Goal: Transaction & Acquisition: Obtain resource

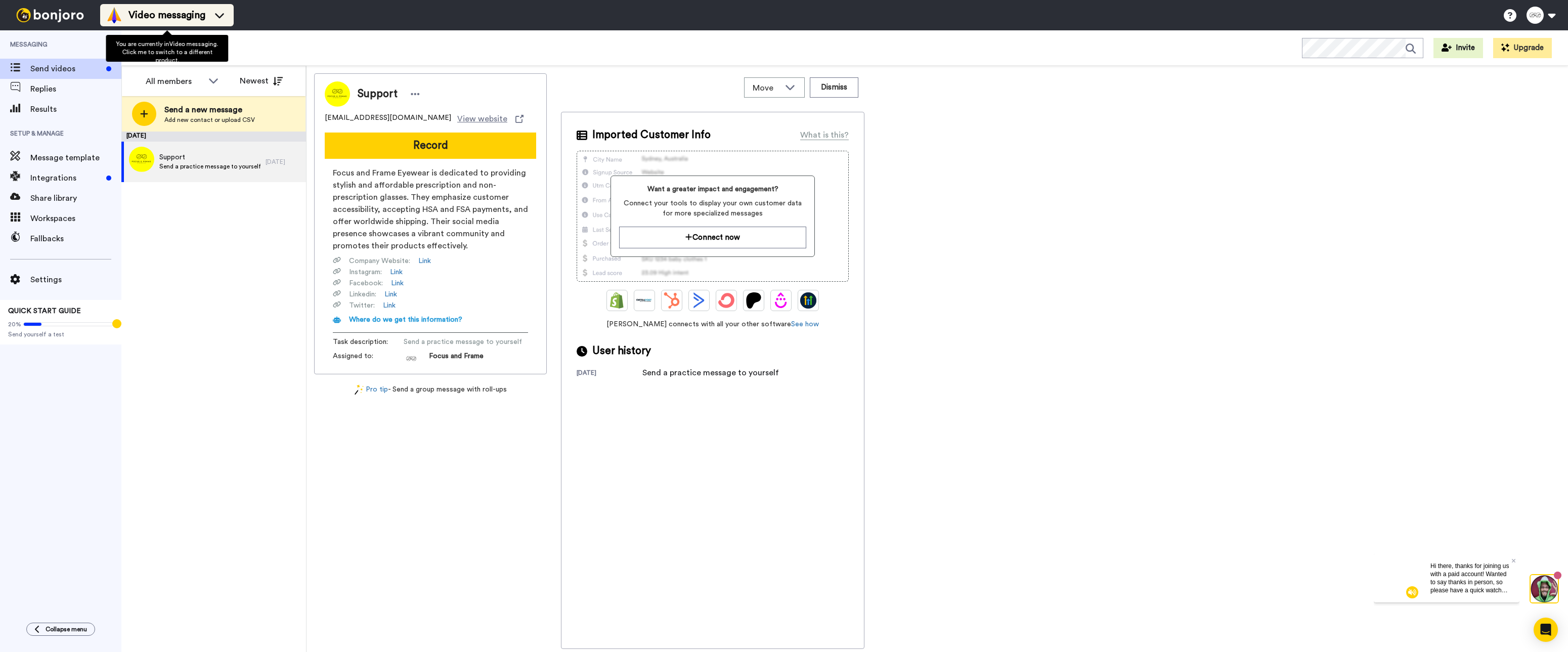
click at [185, 17] on span "Video messaging" at bounding box center [166, 15] width 77 height 14
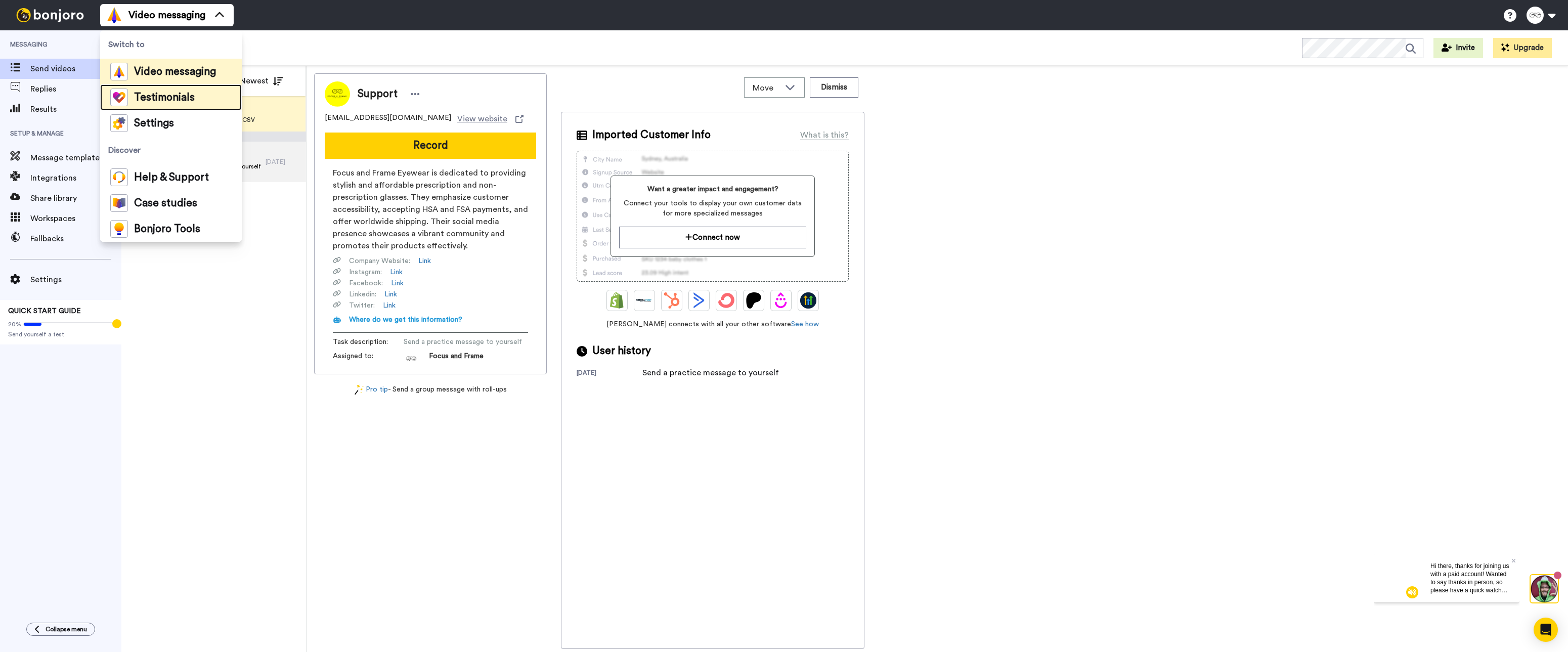
click at [149, 101] on span "Testimonials" at bounding box center [164, 98] width 60 height 10
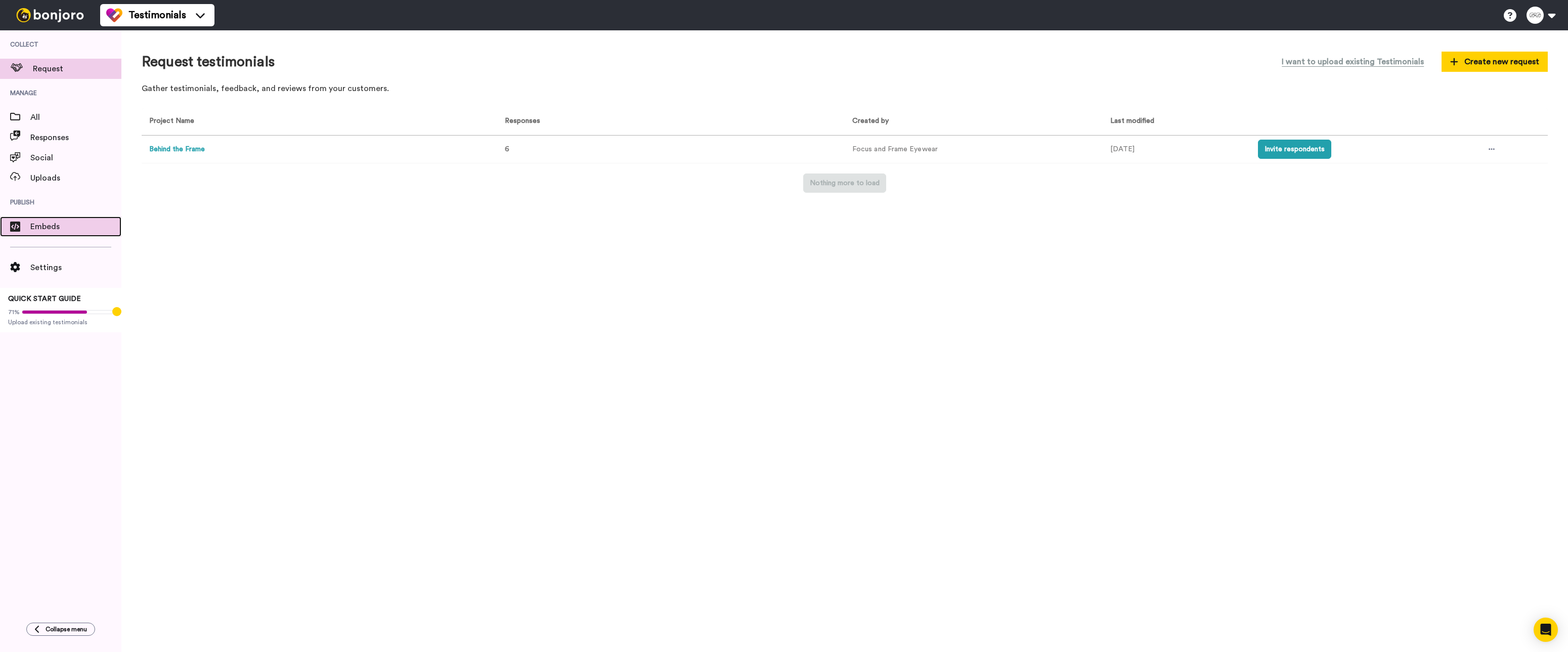
click at [67, 228] on span "Embeds" at bounding box center [76, 226] width 91 height 12
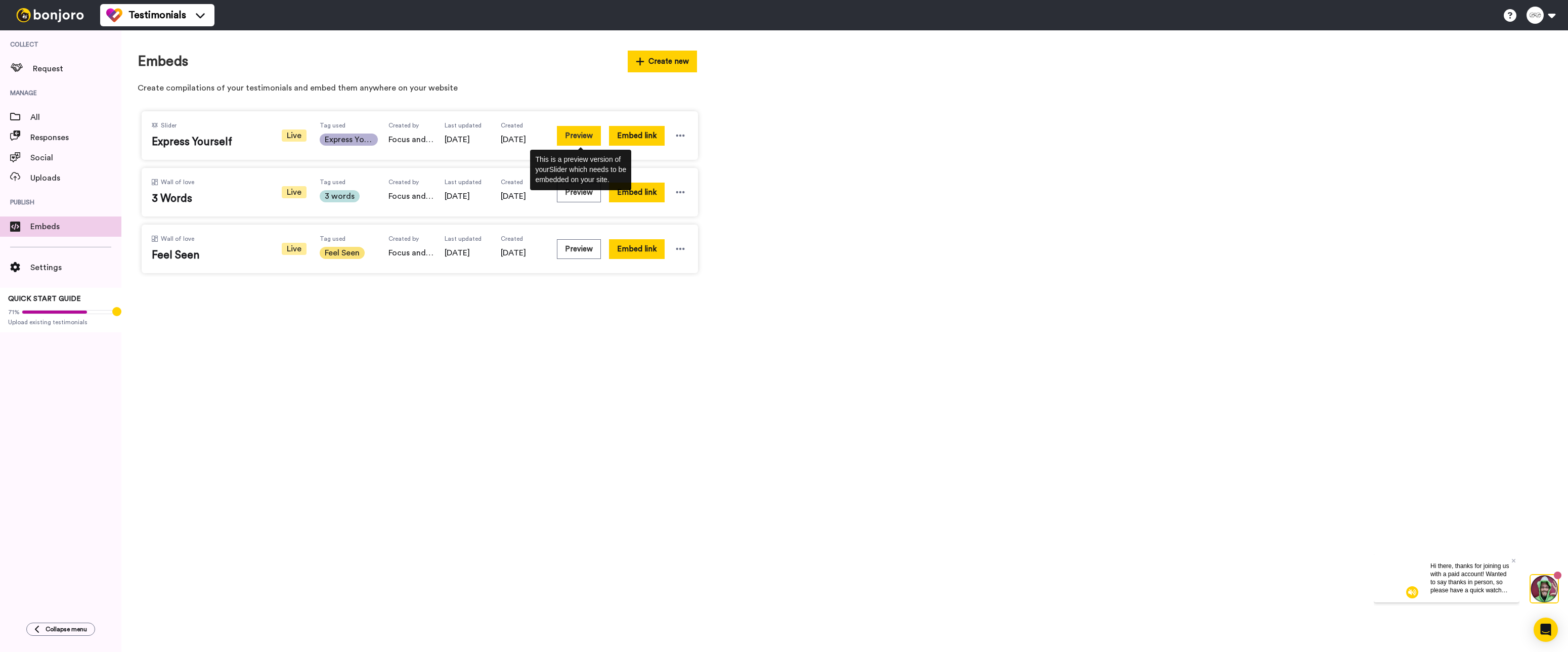
click at [576, 135] on button "Preview" at bounding box center [578, 136] width 44 height 20
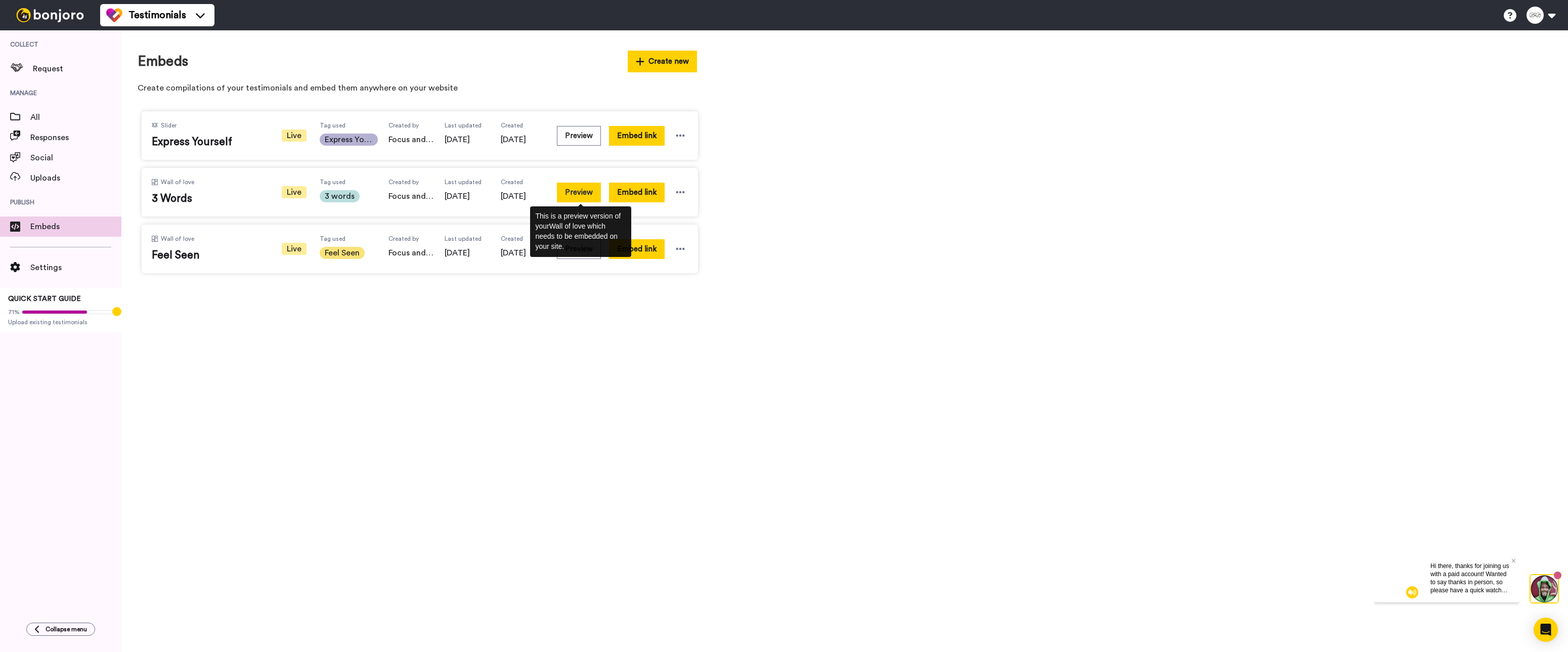
click at [588, 194] on button "Preview" at bounding box center [578, 193] width 44 height 20
click at [575, 250] on div "This is a preview version of your Wall of love which needs to be embedded on yo…" at bounding box center [581, 231] width 101 height 50
click at [417, 249] on span "Focus and Frame Eyewear" at bounding box center [410, 252] width 46 height 12
click at [558, 247] on div "Wall of love Feel Seen Live Tag used Feel Seen Created by Focus and Frame Eyewe…" at bounding box center [420, 248] width 556 height 49
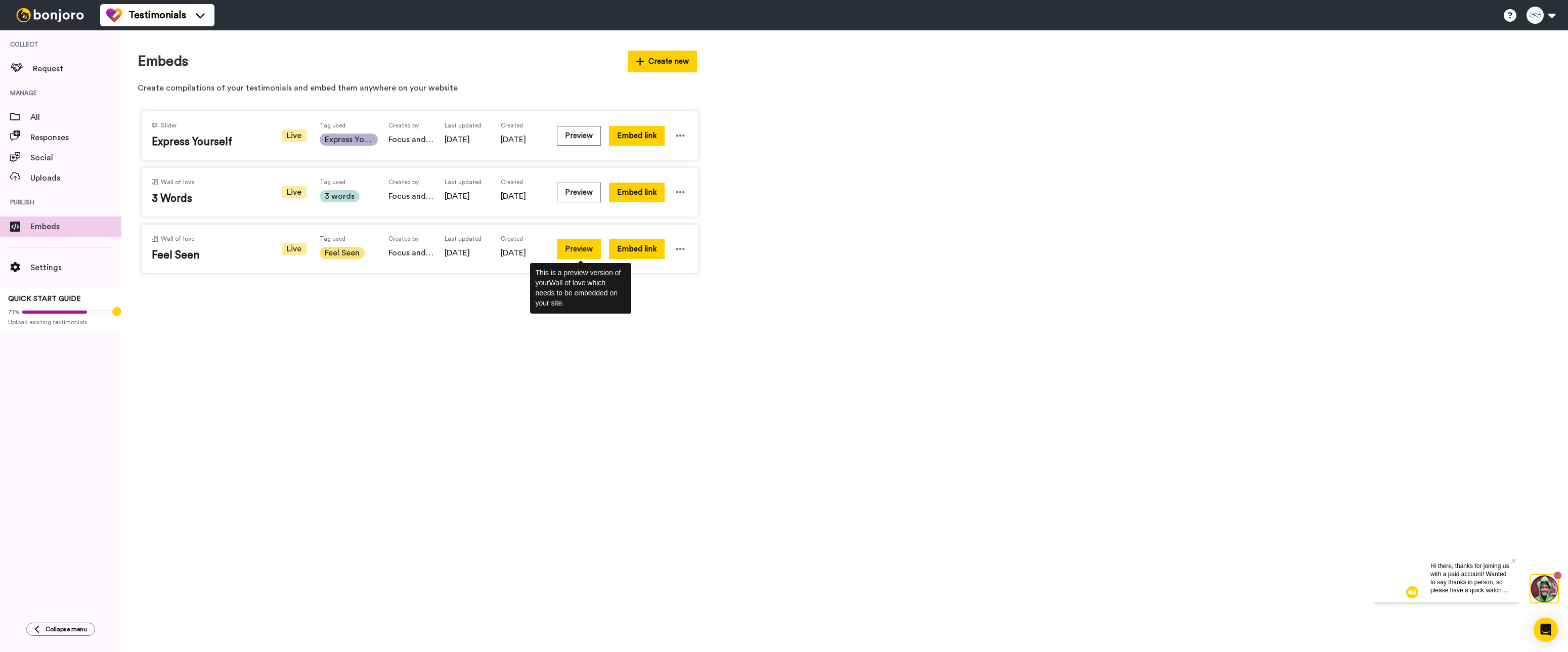
click at [561, 248] on button "Preview" at bounding box center [578, 249] width 44 height 20
click at [645, 251] on button "Embed link" at bounding box center [636, 249] width 55 height 20
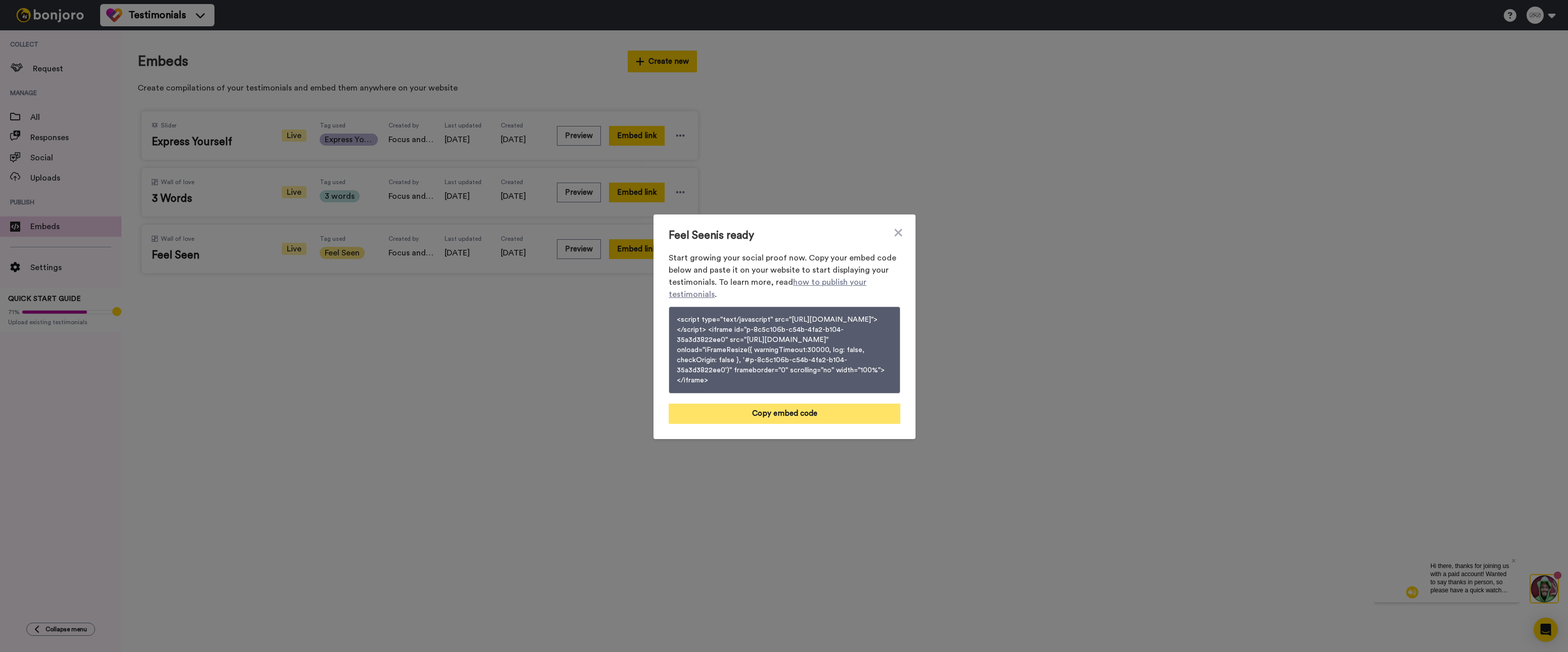
click at [812, 424] on button "Copy embed code" at bounding box center [784, 414] width 232 height 20
click at [902, 217] on div "Feel Seen is ready Start growing your social proof now. Copy your embed code be…" at bounding box center [784, 326] width 262 height 224
click at [897, 227] on icon at bounding box center [898, 233] width 10 height 12
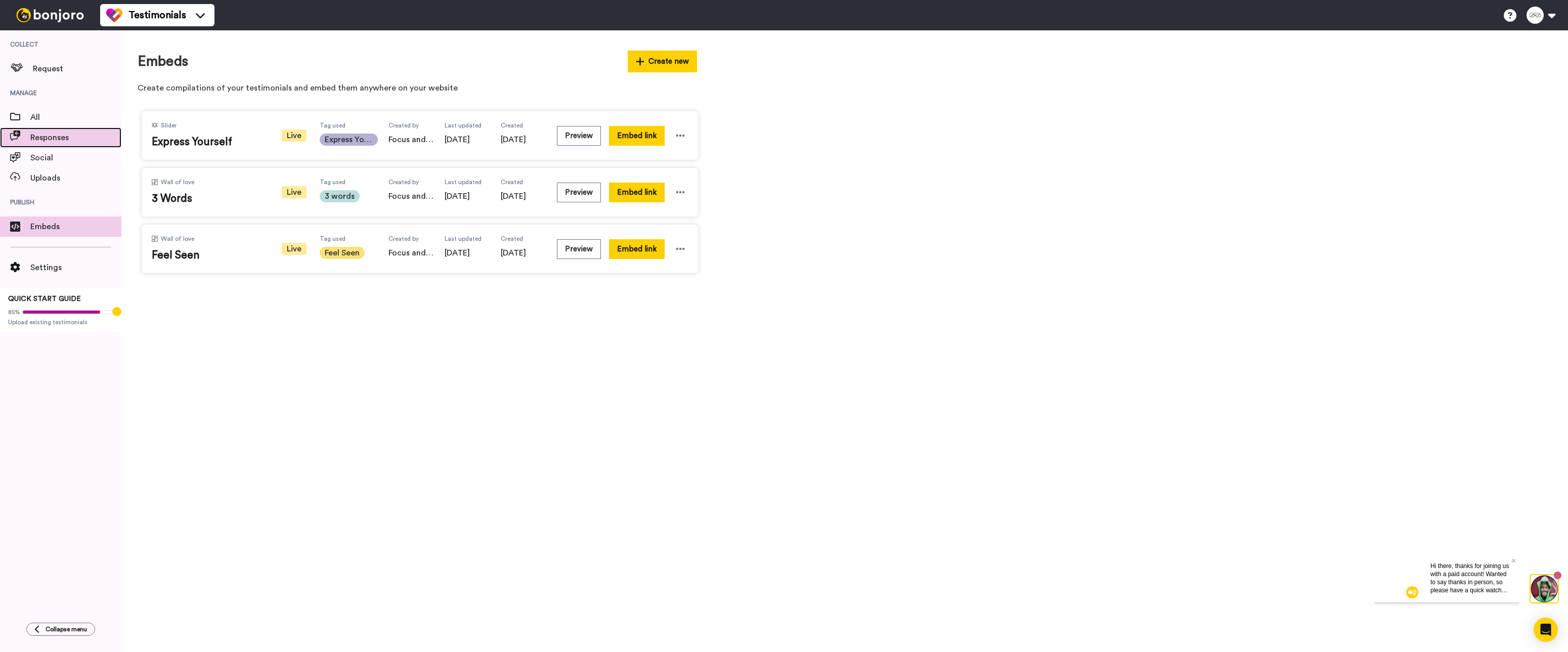
click at [44, 145] on div "Responses" at bounding box center [60, 137] width 122 height 20
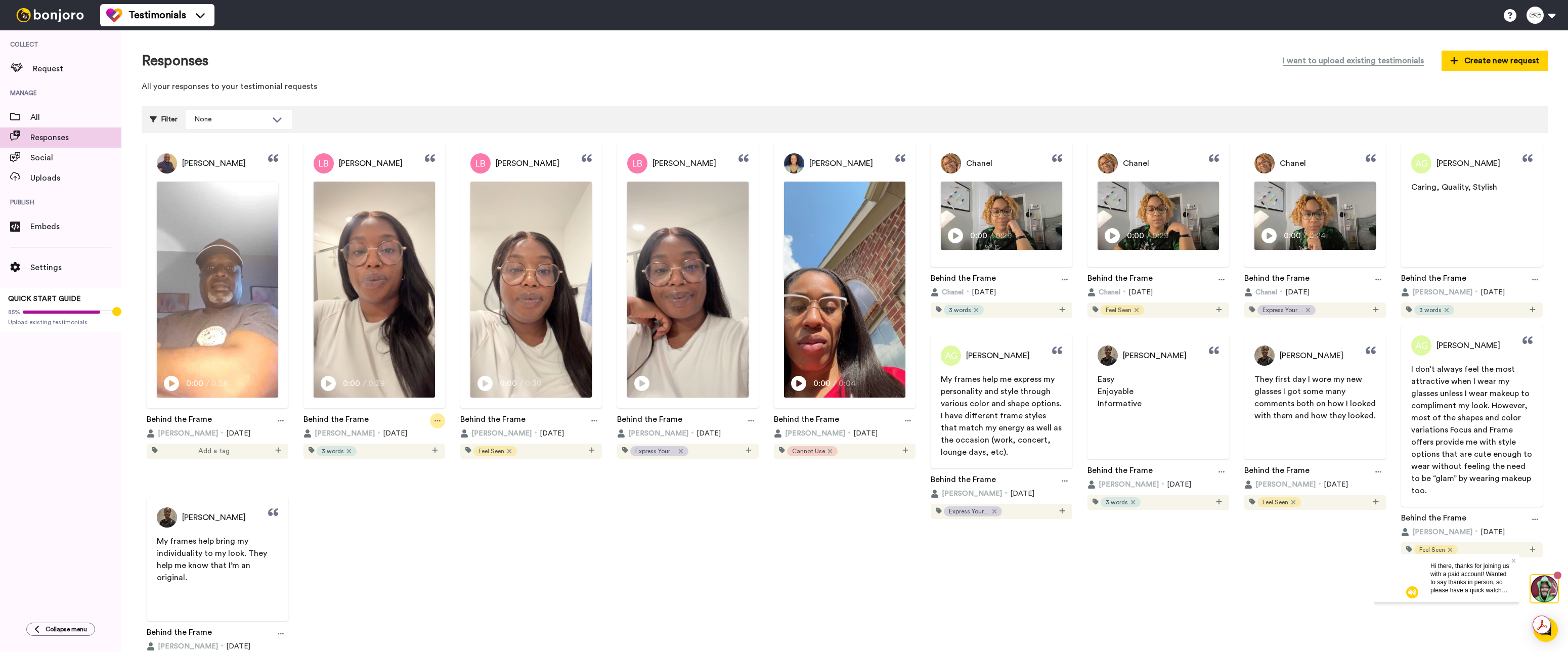
click at [445, 429] on div at bounding box center [438, 420] width 15 height 15
click at [816, 600] on div "Terry McGee Play/Pause 0:00 / 0:58 Behind the Frame Terry McGee 17 days ago Add…" at bounding box center [844, 409] width 1406 height 531
click at [190, 297] on img at bounding box center [217, 290] width 120 height 213
click at [236, 327] on video at bounding box center [217, 290] width 120 height 213
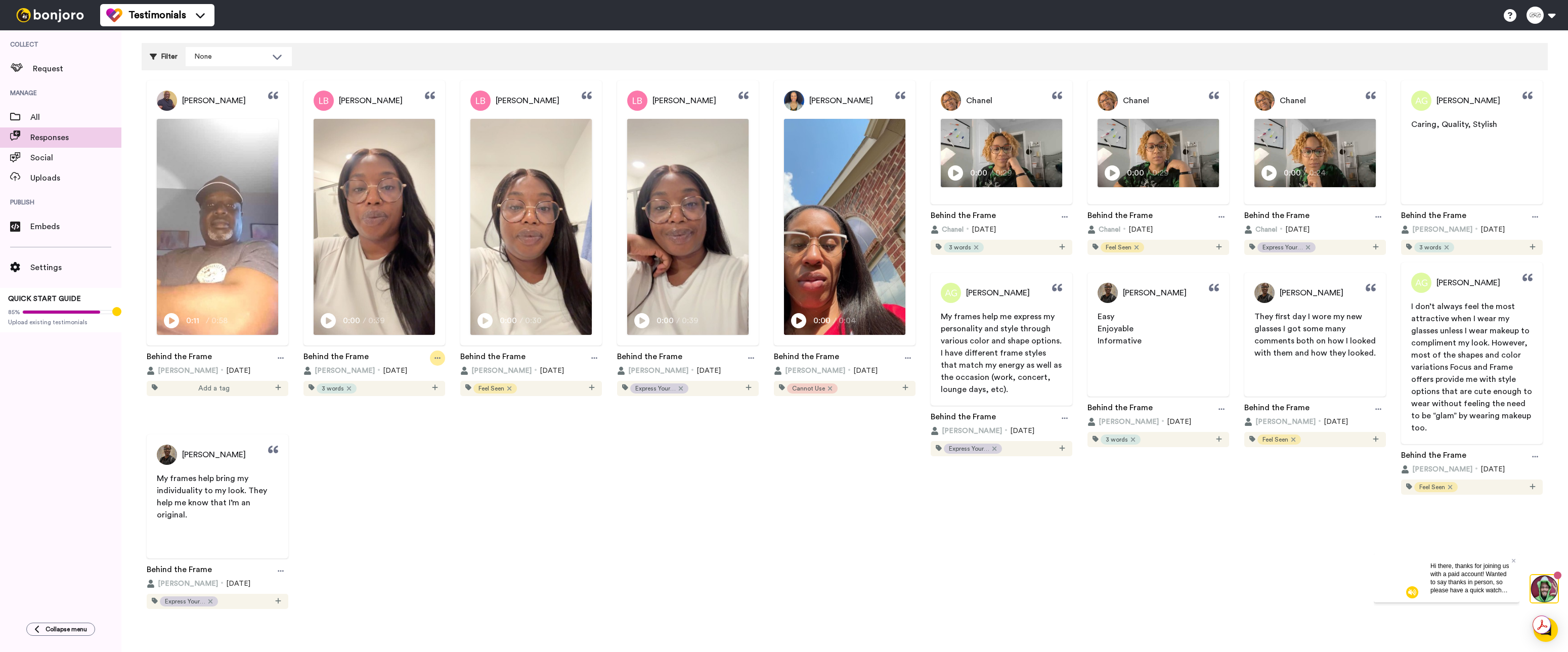
click at [445, 366] on div at bounding box center [438, 358] width 15 height 15
click at [853, 597] on div "Terry McGee Play/Pause 0:11 / 0:58 Behind the Frame Terry McGee 17 days ago Add…" at bounding box center [844, 346] width 1406 height 531
click at [1218, 410] on icon at bounding box center [1220, 409] width 6 height 2
click at [749, 558] on div "Terry McGee Play/Pause 0:11 / 0:58 Behind the Frame Terry McGee 17 days ago Add…" at bounding box center [844, 346] width 1406 height 531
click at [63, 164] on div "Social" at bounding box center [60, 157] width 122 height 20
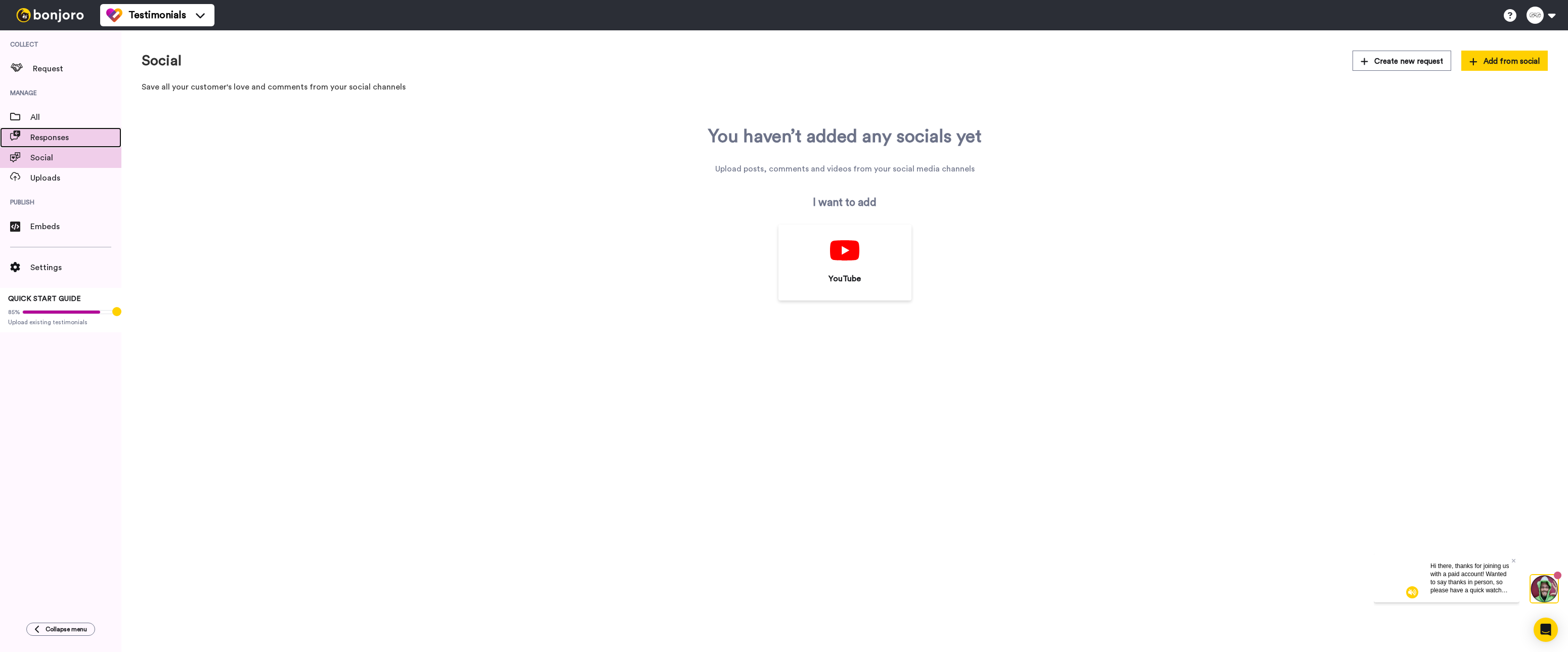
click at [71, 140] on span "Responses" at bounding box center [76, 137] width 91 height 12
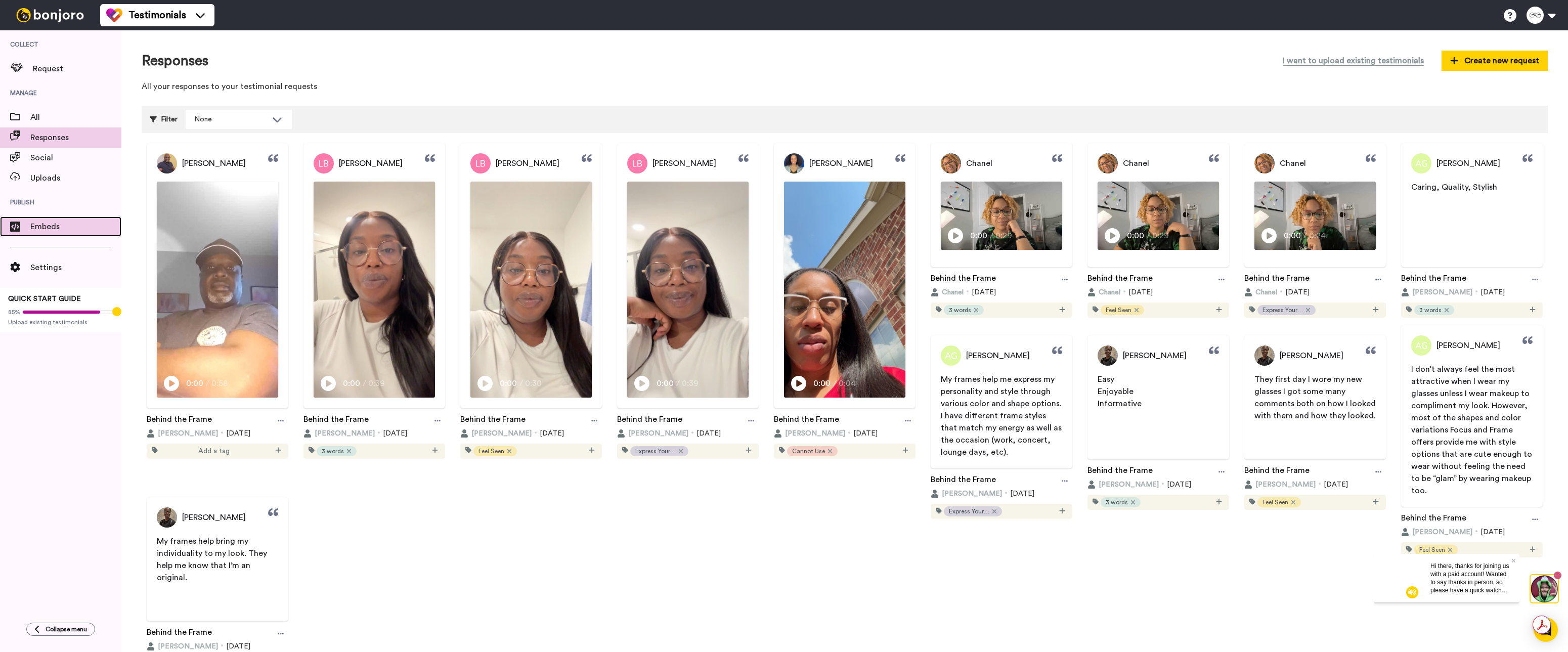
click at [42, 226] on span "Embeds" at bounding box center [76, 226] width 91 height 12
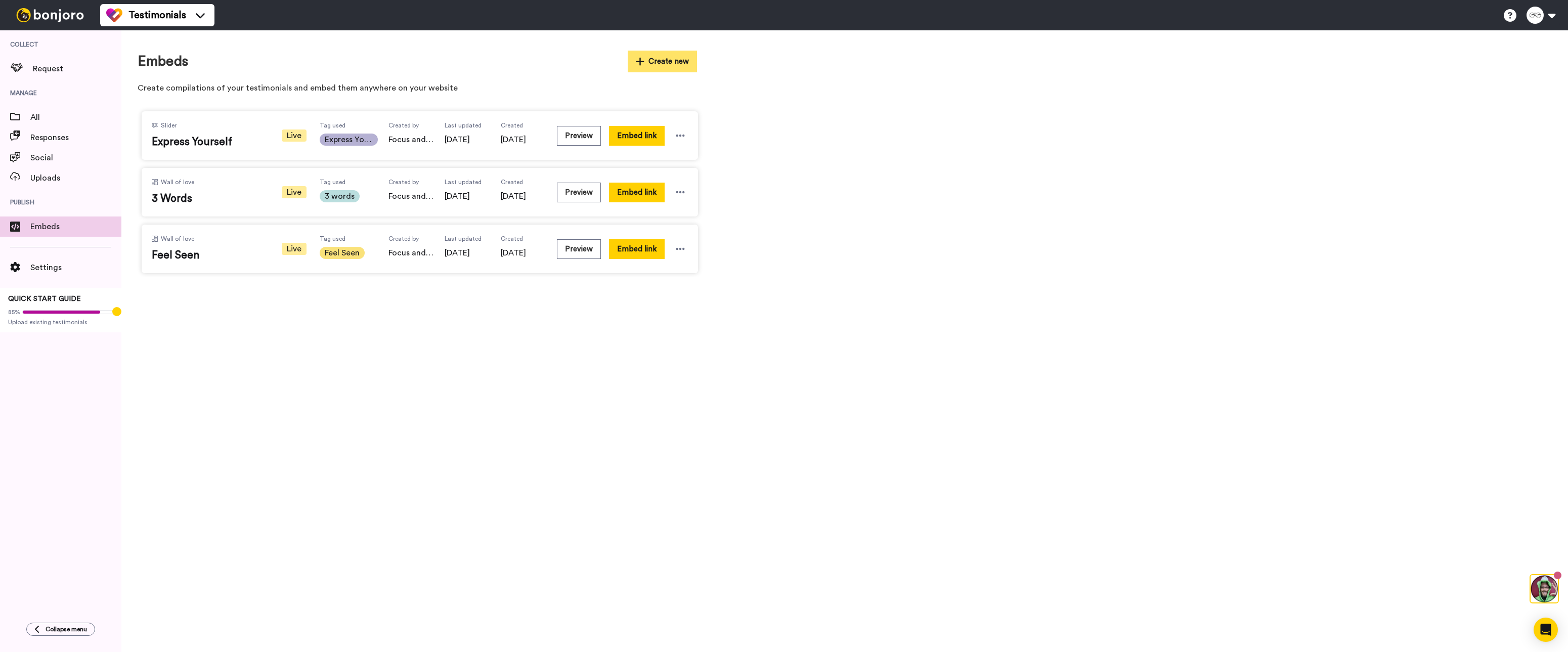
click at [663, 58] on button "Create new" at bounding box center [662, 61] width 70 height 22
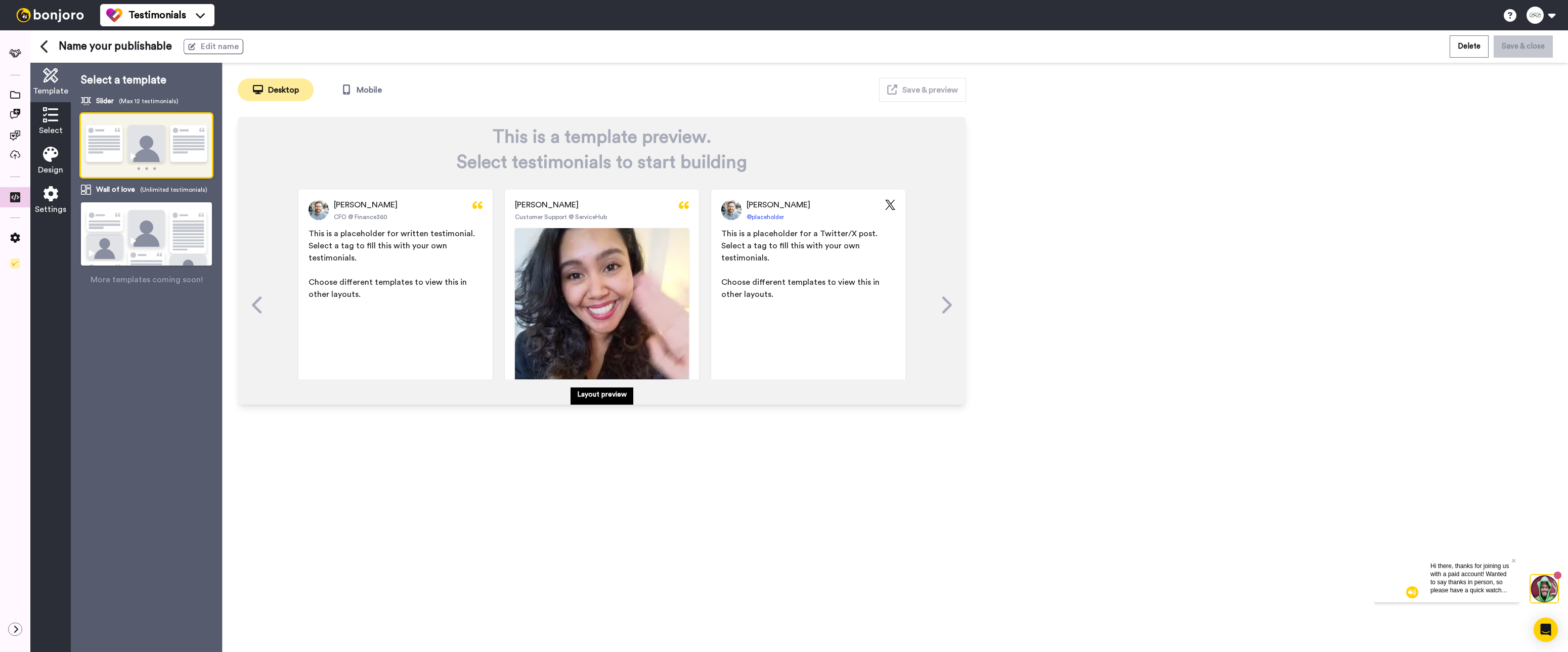
click at [146, 236] on img at bounding box center [146, 247] width 131 height 89
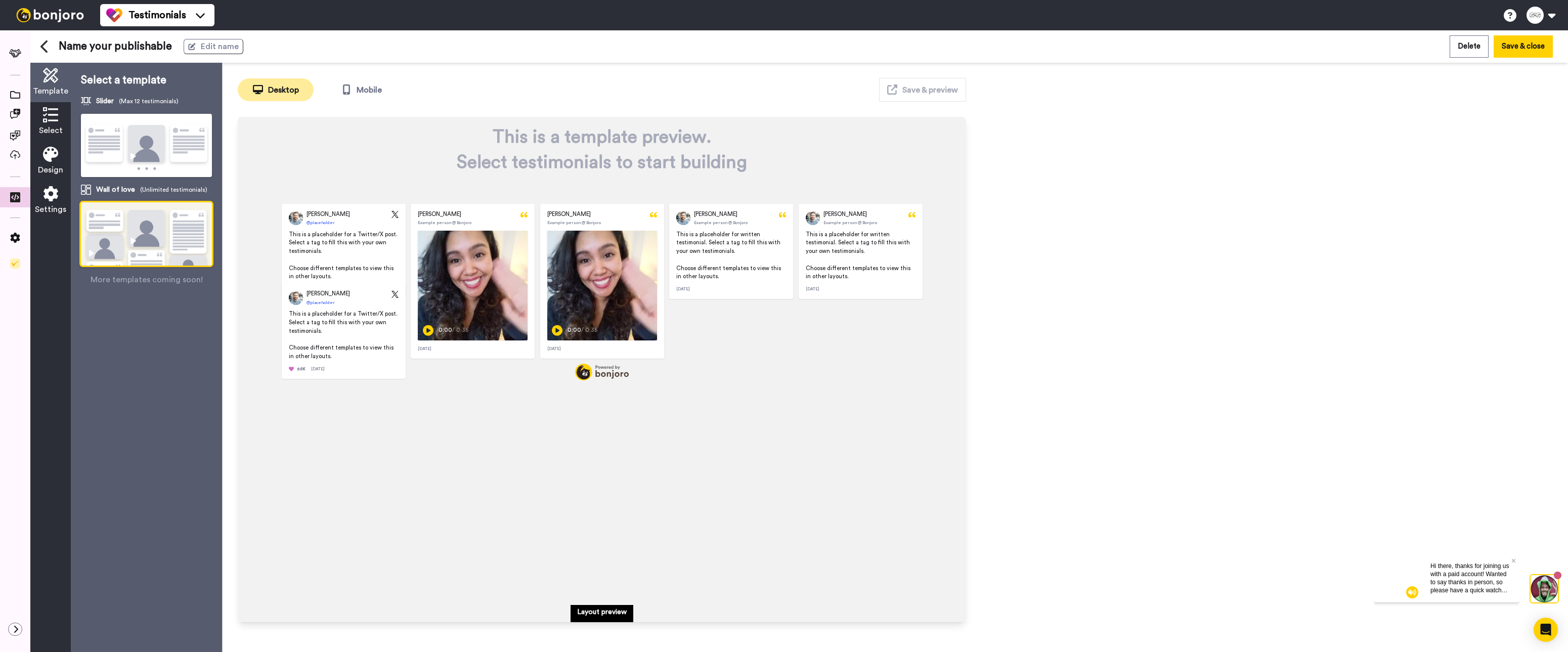
click at [163, 148] on img at bounding box center [146, 146] width 131 height 65
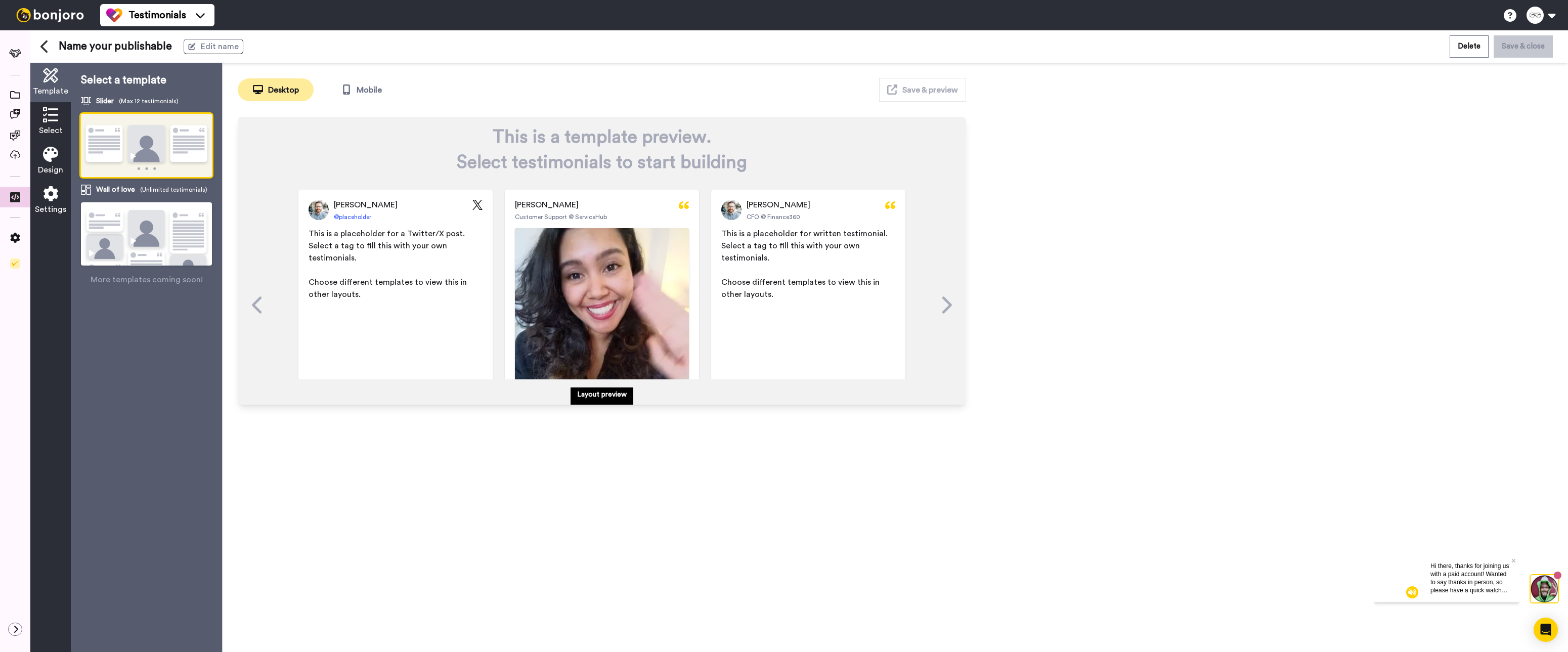
click at [937, 303] on icon at bounding box center [946, 304] width 17 height 19
click at [356, 93] on button "Mobile" at bounding box center [362, 90] width 76 height 23
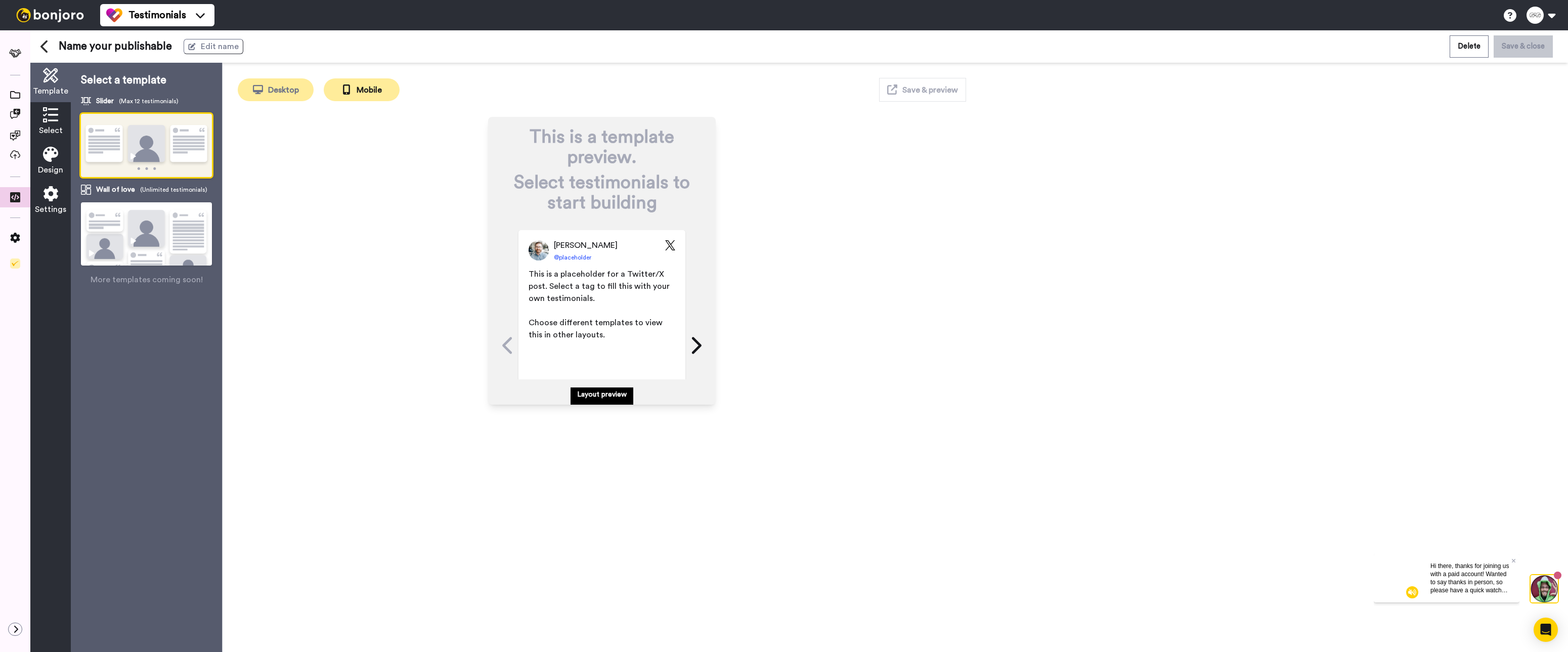
click at [292, 94] on button "Desktop" at bounding box center [276, 90] width 76 height 23
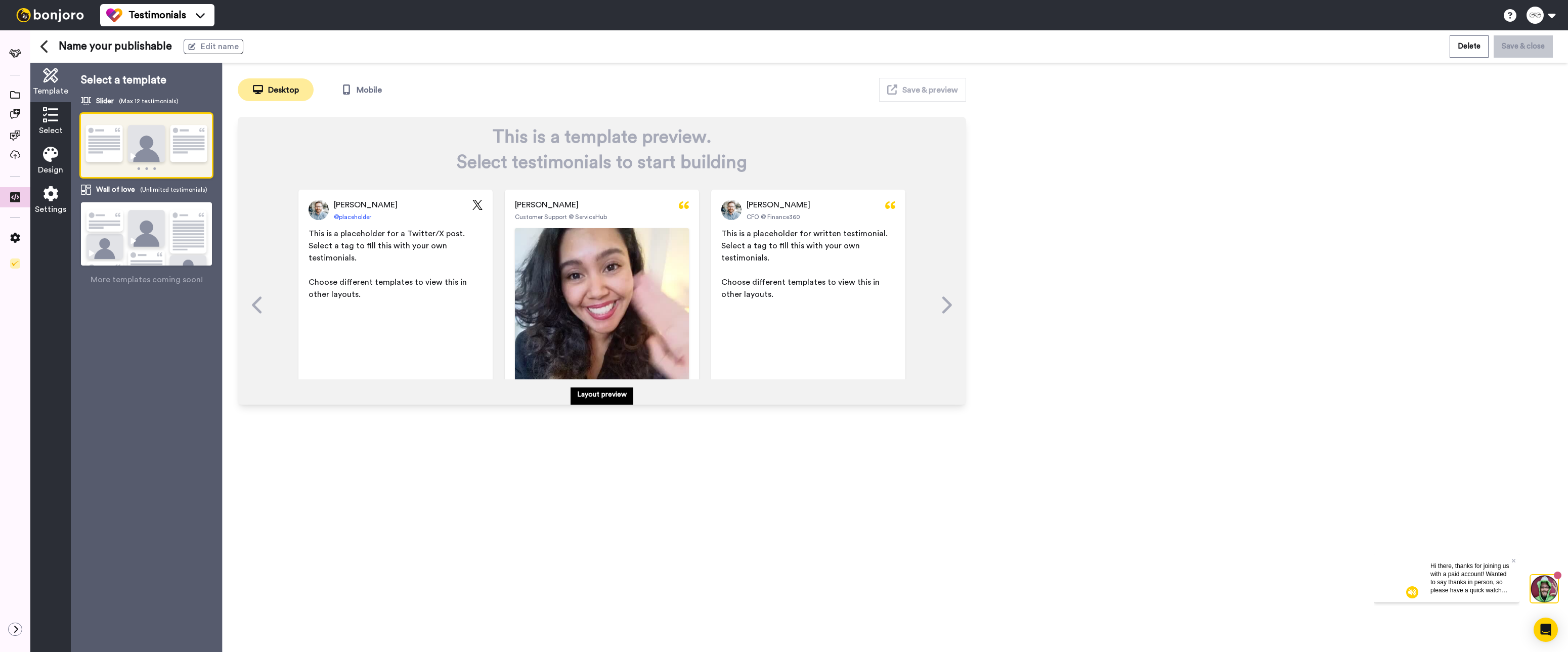
click at [142, 227] on img at bounding box center [146, 247] width 131 height 89
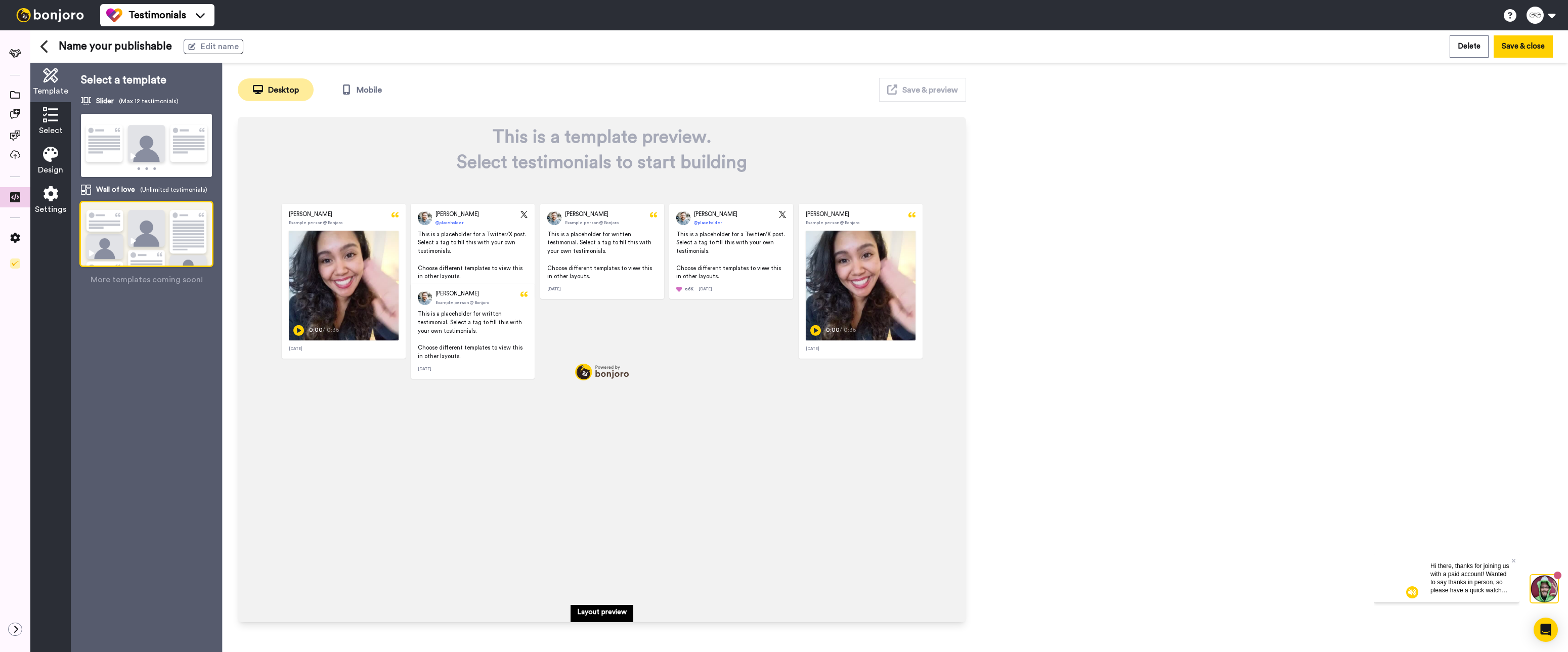
click at [154, 147] on img at bounding box center [146, 146] width 131 height 65
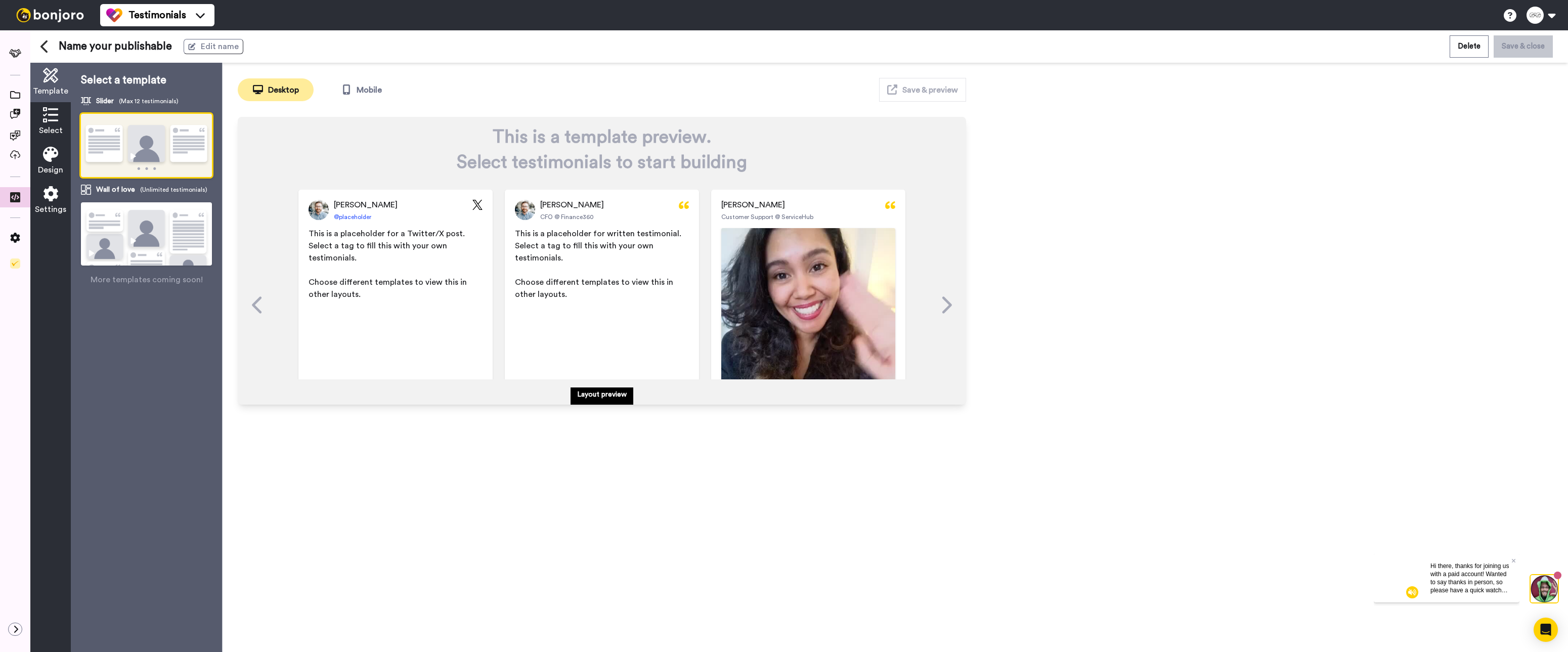
click at [49, 164] on span "Design" at bounding box center [50, 170] width 26 height 12
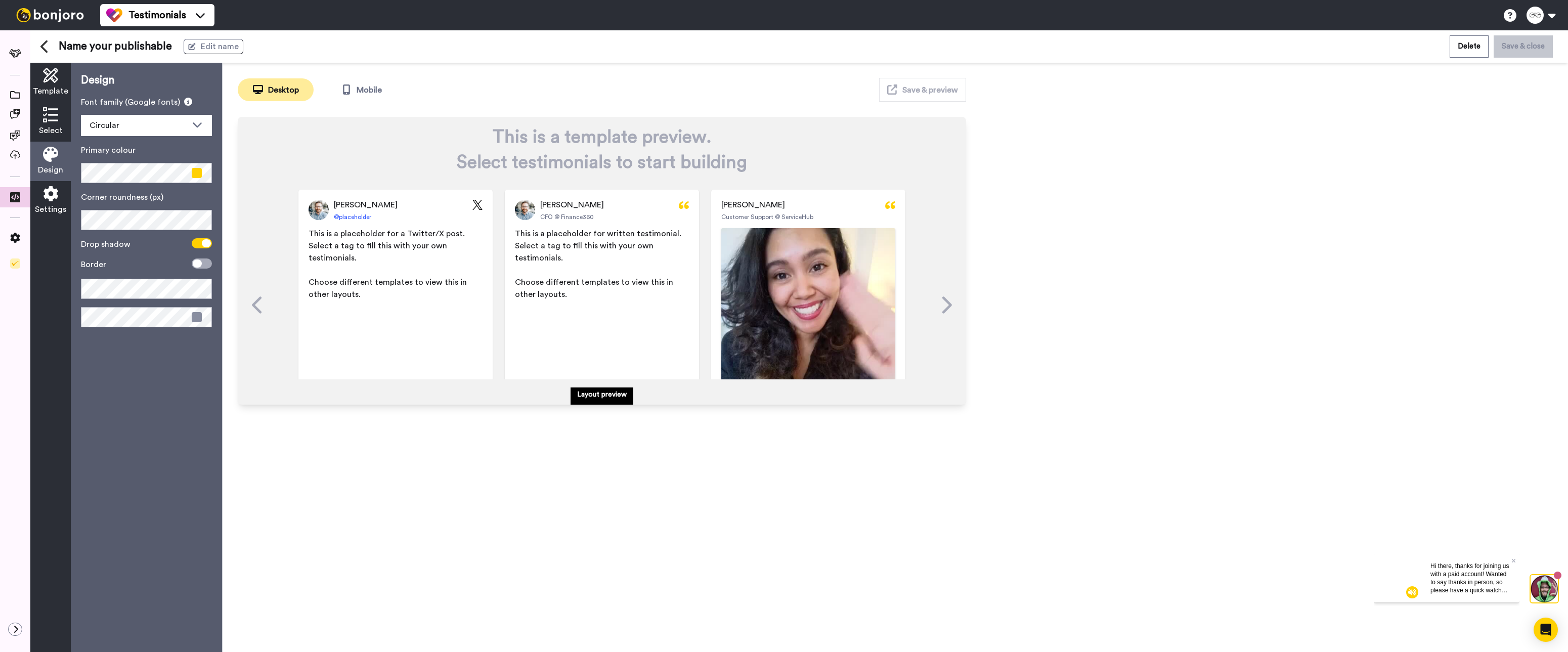
click at [46, 46] on icon at bounding box center [45, 46] width 9 height 14
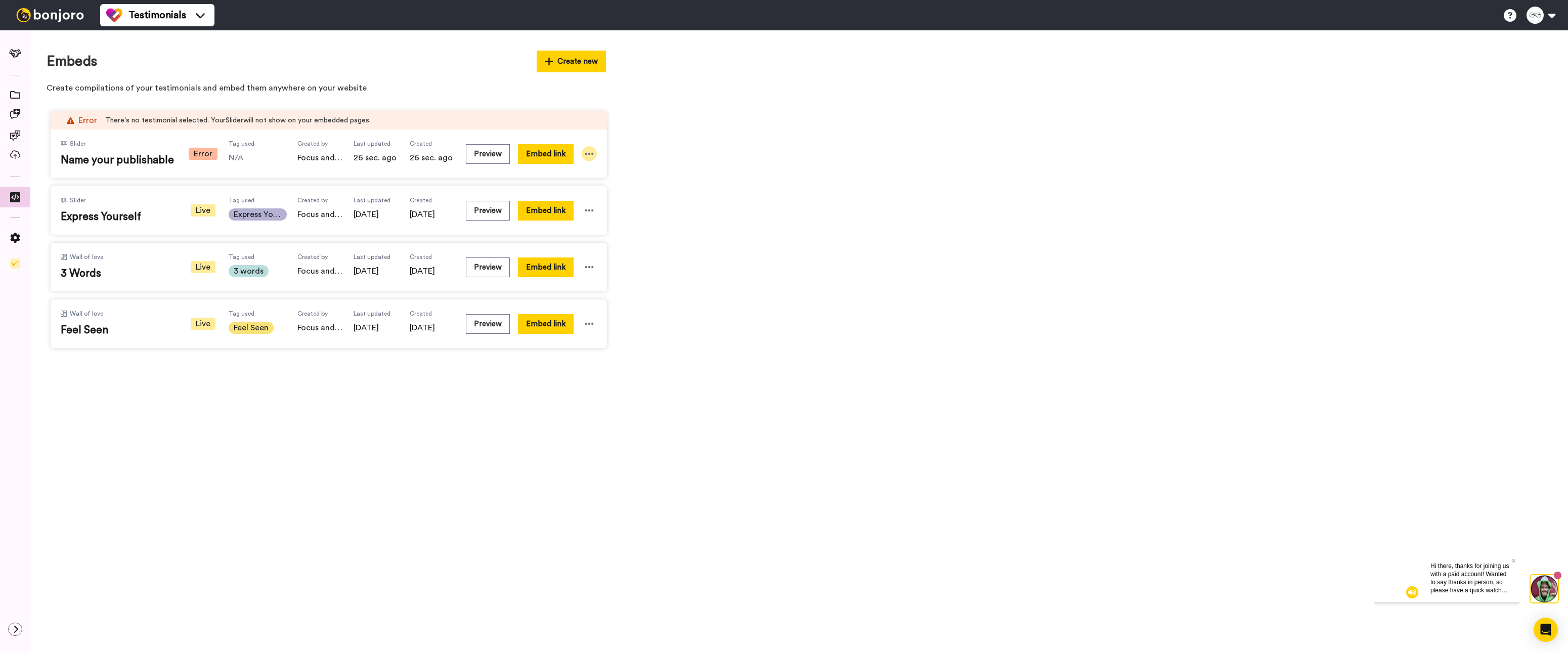
click at [588, 151] on icon at bounding box center [589, 154] width 10 height 10
click at [565, 245] on span "Delete" at bounding box center [572, 246] width 22 height 7
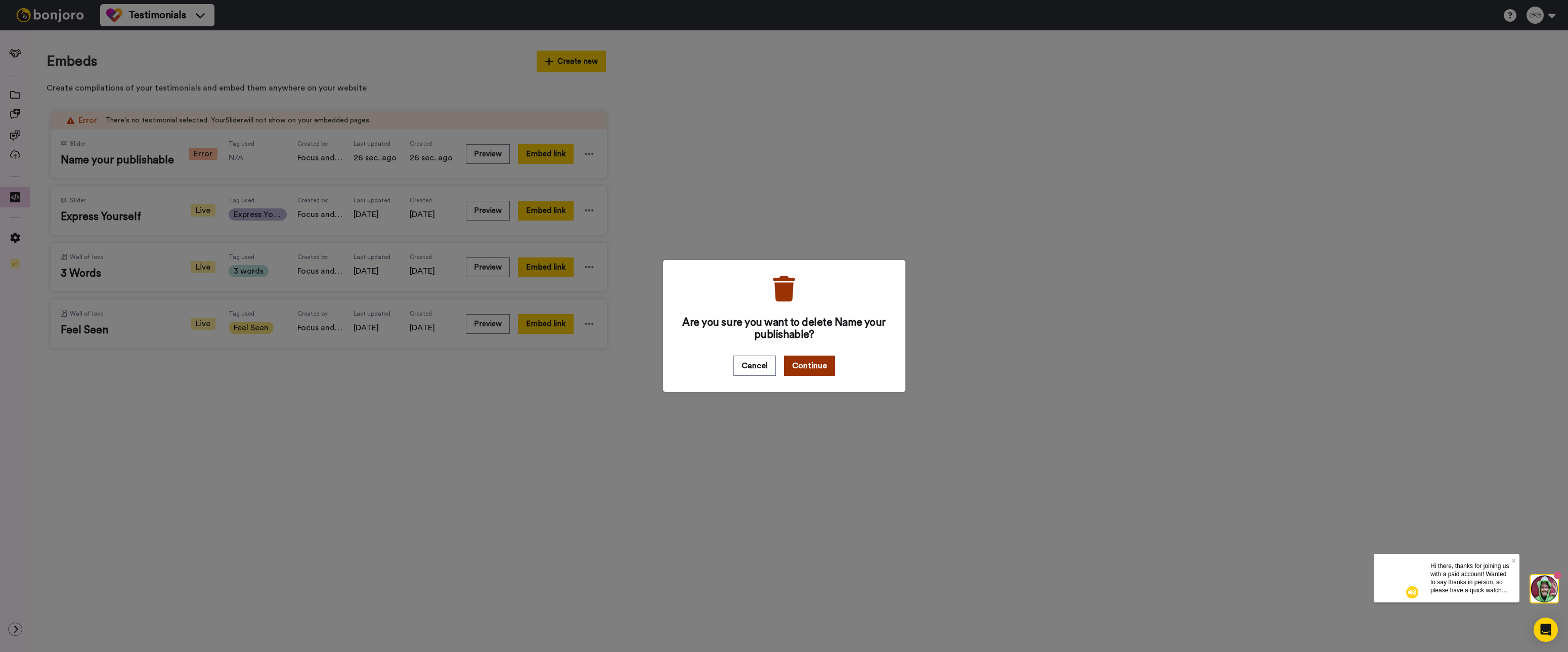
click at [821, 367] on button "Continue" at bounding box center [809, 366] width 51 height 20
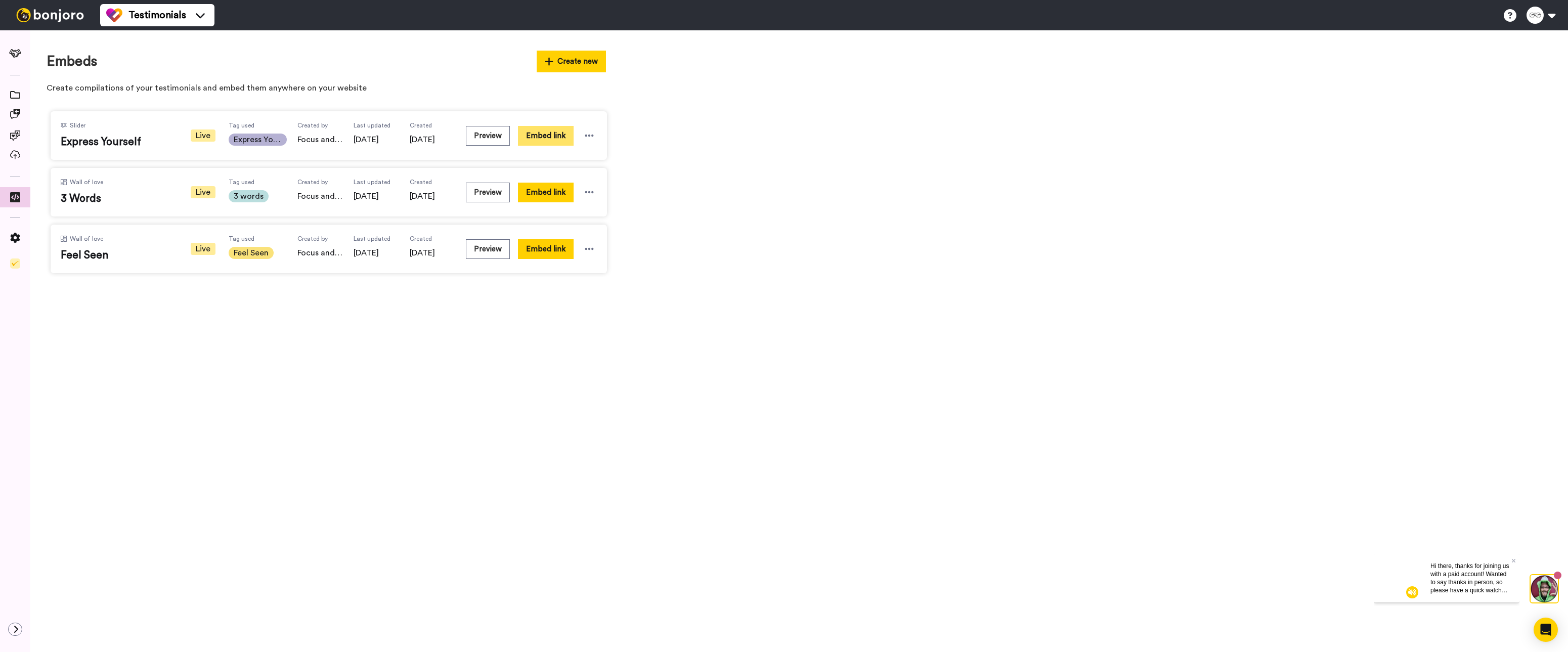
click at [552, 136] on button "Embed link" at bounding box center [545, 136] width 55 height 20
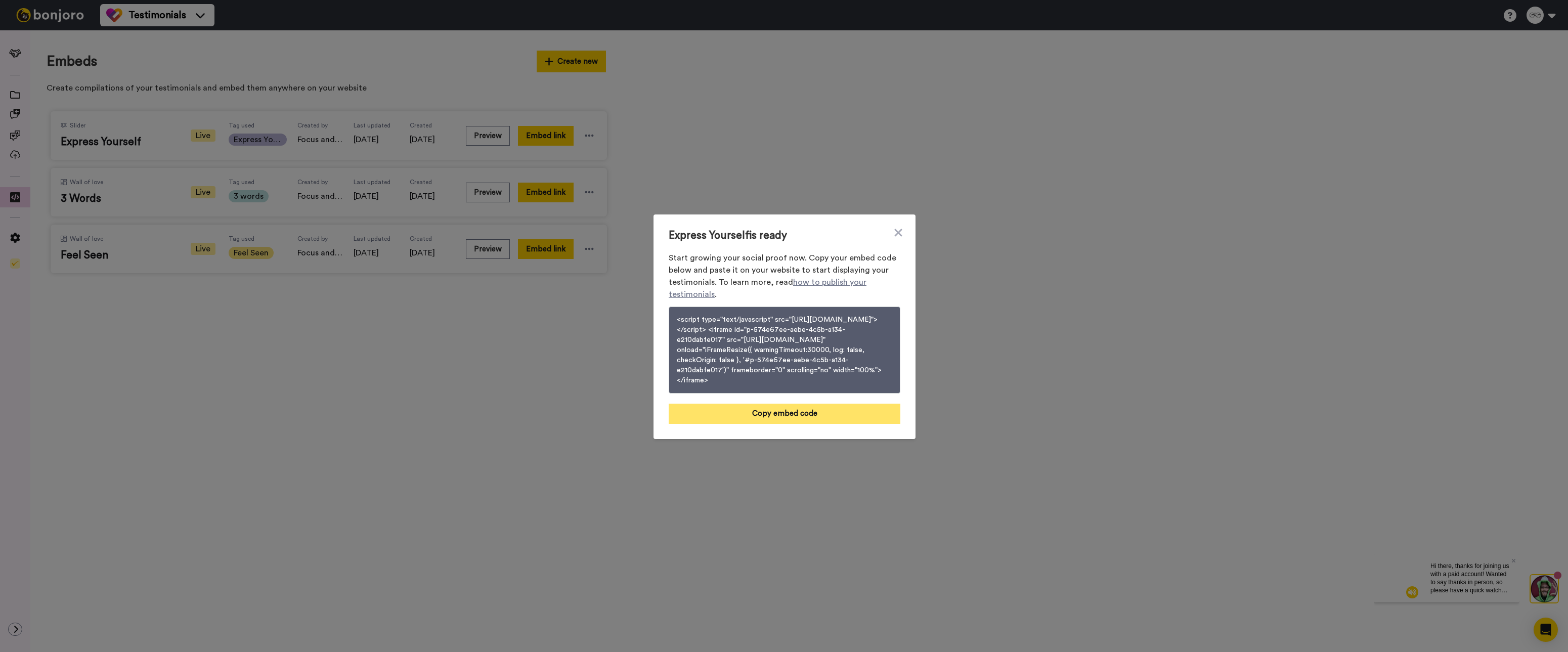
click at [760, 421] on button "Copy embed code" at bounding box center [784, 414] width 232 height 20
click at [192, 362] on div "Express Yourself is ready Start growing your social proof now. Copy your embed …" at bounding box center [784, 326] width 1568 height 652
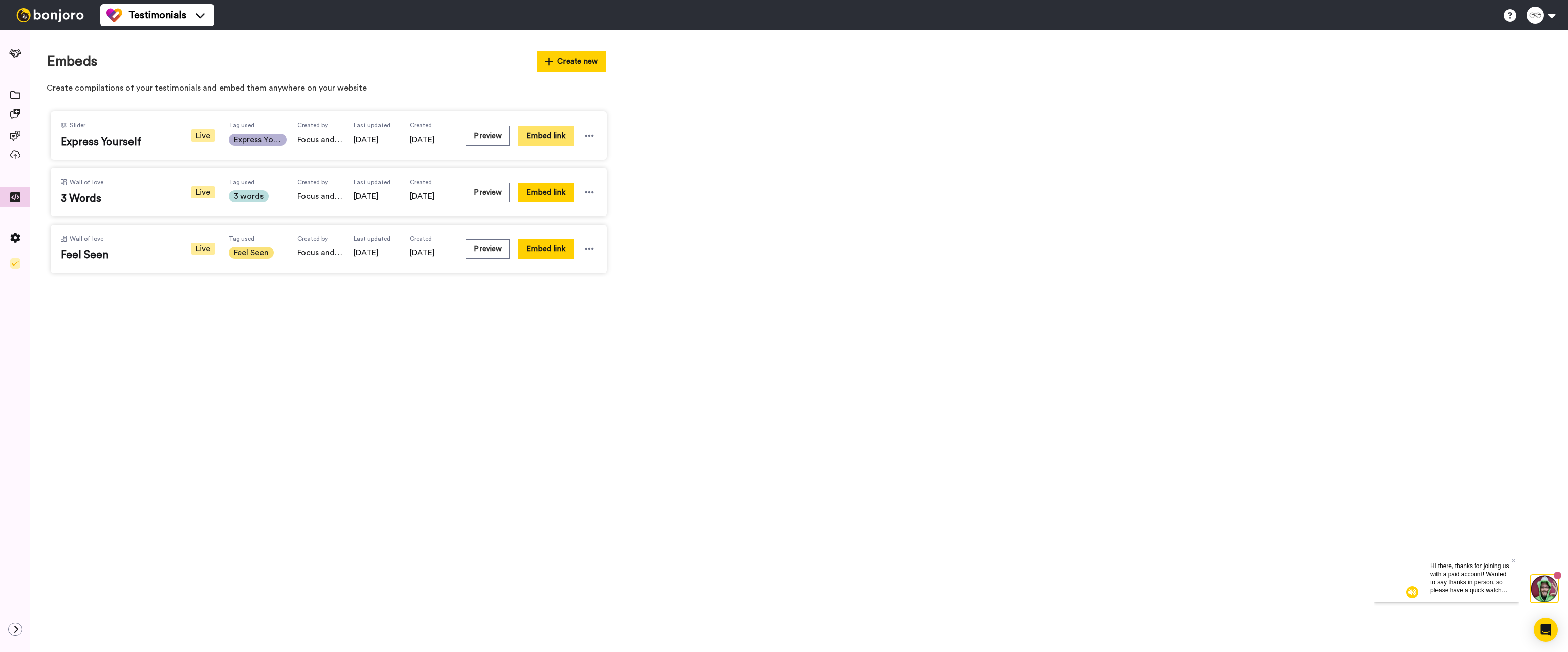
click at [544, 135] on button "Embed link" at bounding box center [545, 136] width 55 height 20
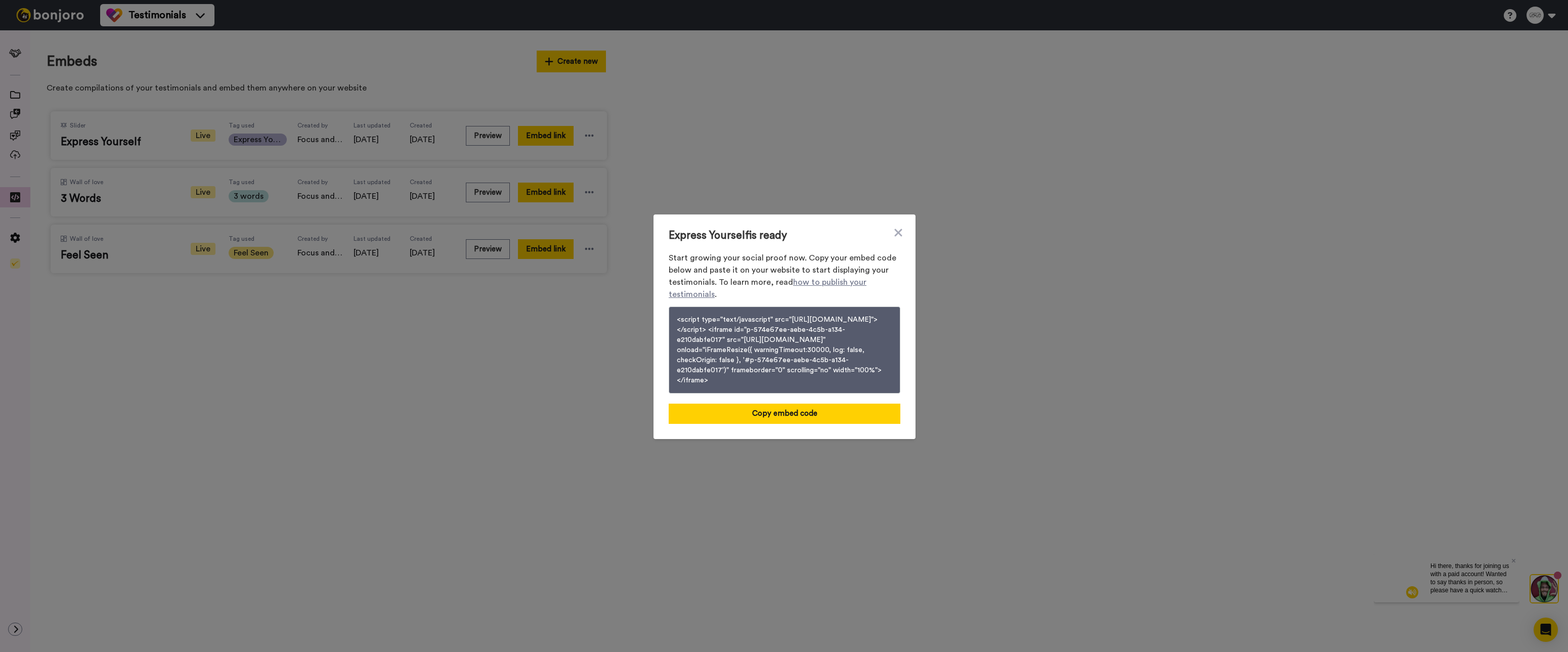
click at [720, 391] on button "<script type="text/javascript" src="https://cdnjs.cloudflare.com/ajax/libs/ifra…" at bounding box center [784, 349] width 232 height 87
click at [895, 228] on icon at bounding box center [898, 232] width 7 height 7
